Goal: Navigation & Orientation: Find specific page/section

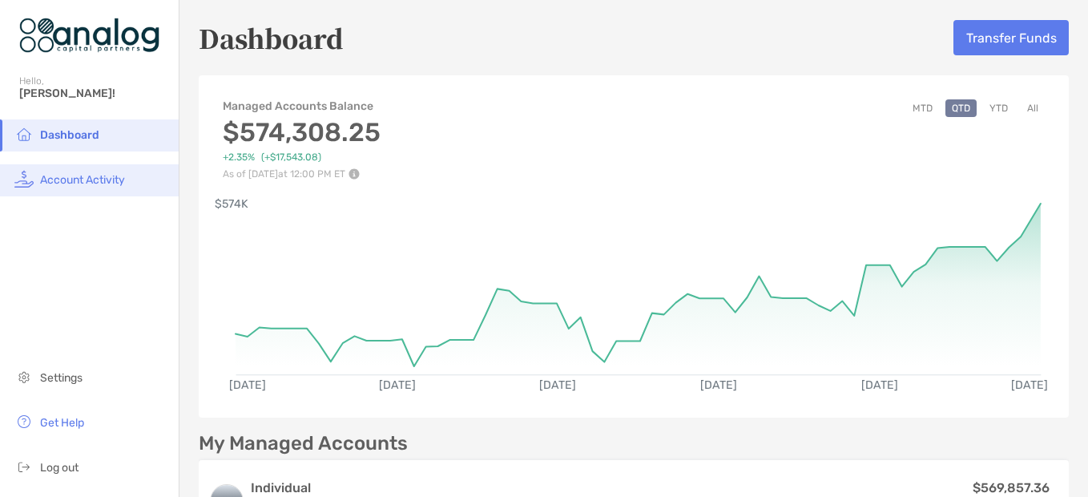
click at [88, 171] on li "Account Activity" at bounding box center [89, 180] width 179 height 32
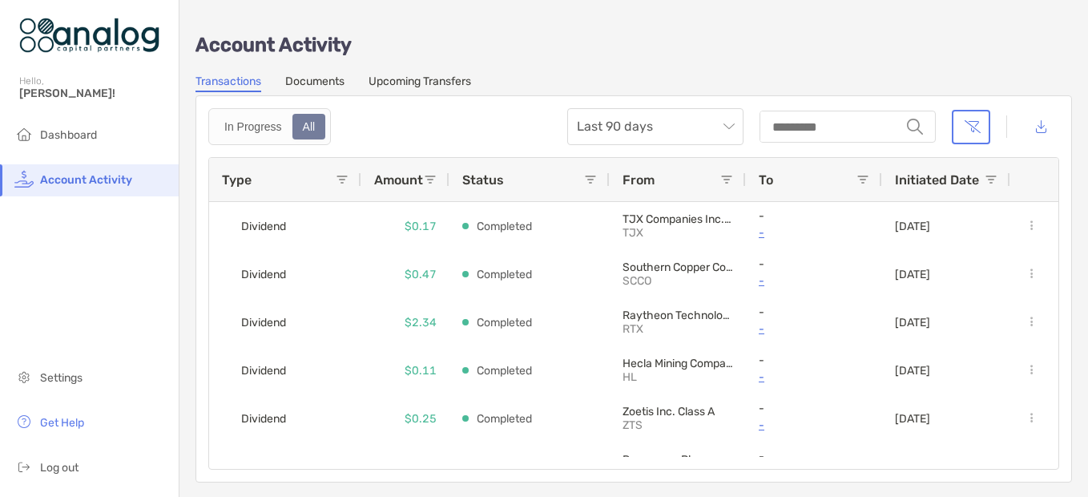
click at [309, 76] on link "Documents" at bounding box center [314, 83] width 59 height 18
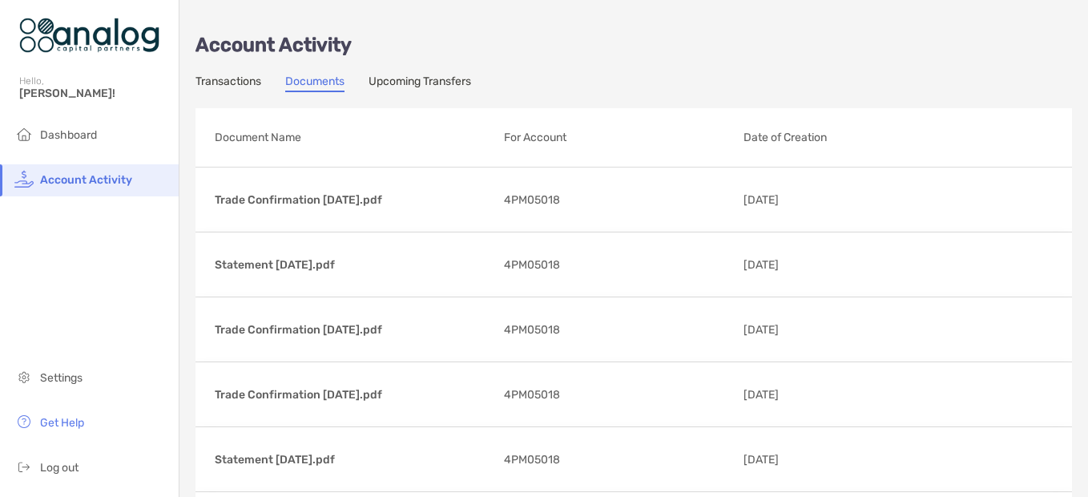
click at [414, 82] on link "Upcoming Transfers" at bounding box center [419, 83] width 103 height 18
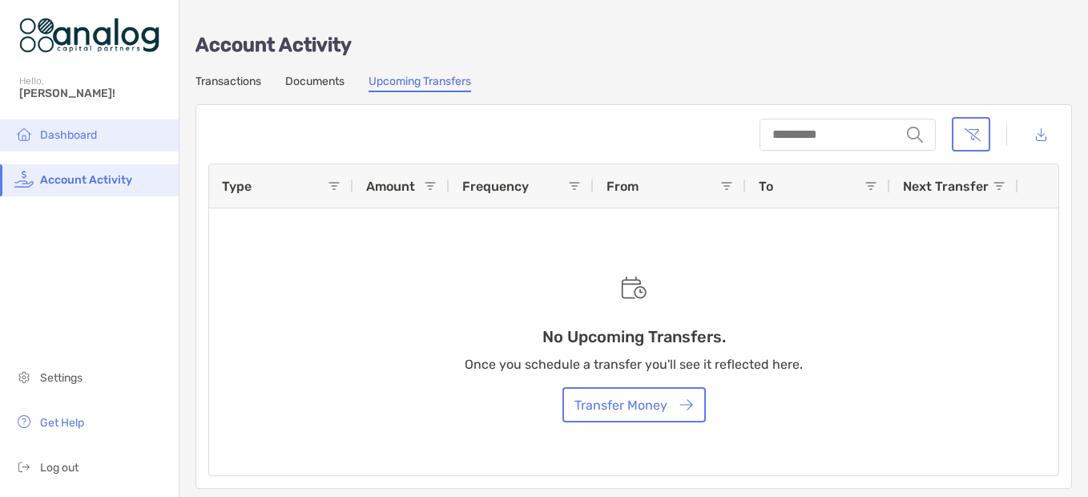
click at [99, 128] on li "Dashboard" at bounding box center [89, 135] width 179 height 32
